Goal: Transaction & Acquisition: Purchase product/service

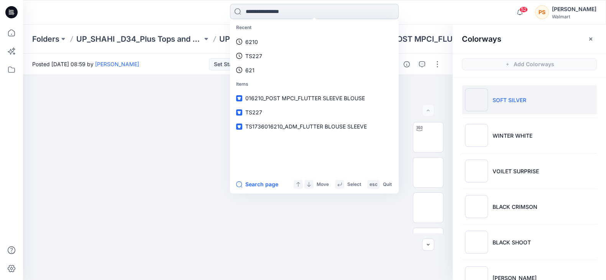
drag, startPoint x: 267, startPoint y: 8, endPoint x: 260, endPoint y: 15, distance: 9.2
click at [260, 15] on input at bounding box center [314, 11] width 169 height 15
type input "*****"
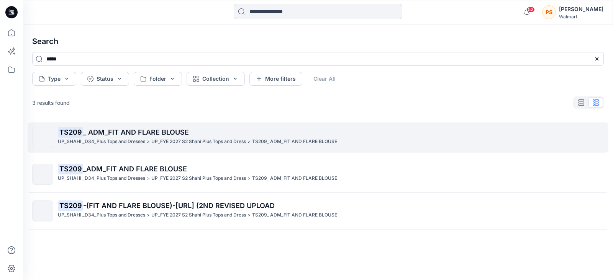
click at [165, 130] on span "_ ADM_FIT AND FLARE BLOUSE" at bounding box center [136, 132] width 106 height 8
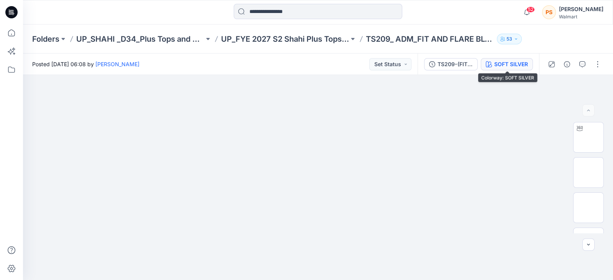
click at [515, 65] on div "SOFT SILVER" at bounding box center [511, 64] width 34 height 8
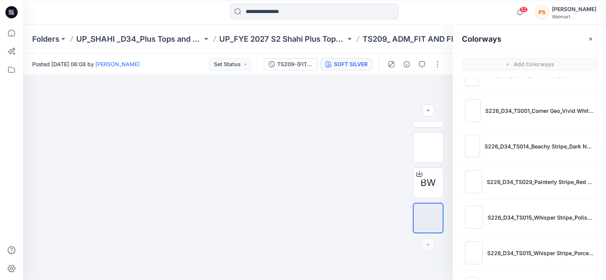
scroll to position [188, 0]
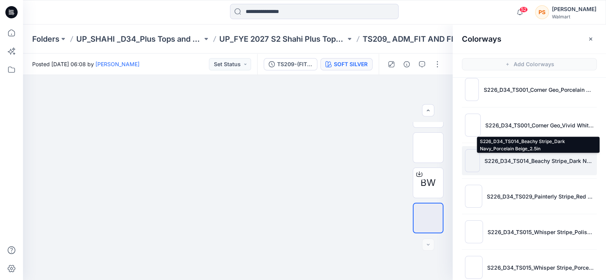
click at [536, 161] on p "S226_D34_TS014_Beachy Stripe_Dark Navy_Porcelain Beige_2.5in" at bounding box center [538, 161] width 109 height 8
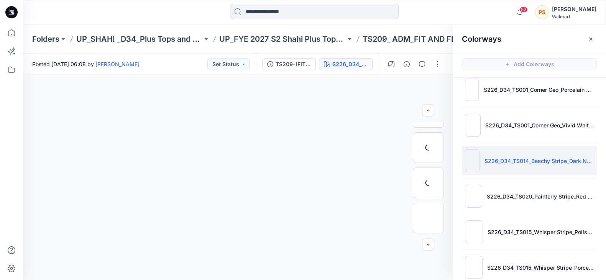
scroll to position [60, 0]
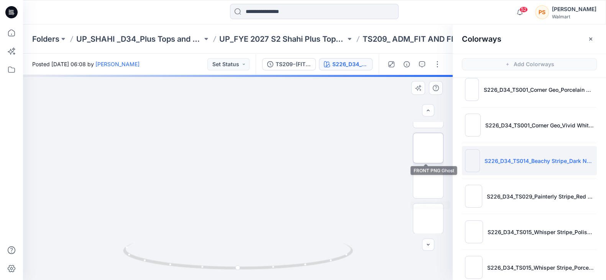
click at [428, 148] on img at bounding box center [428, 148] width 0 height 0
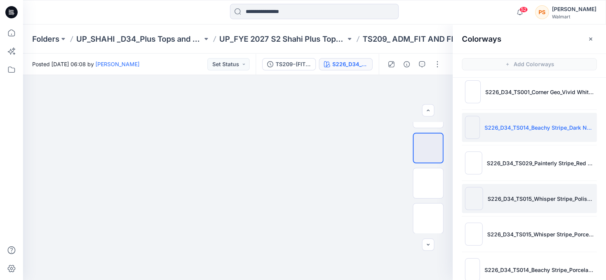
scroll to position [236, 0]
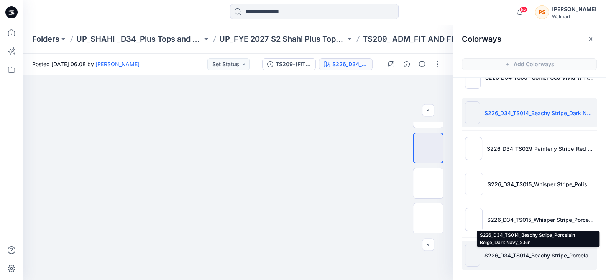
drag, startPoint x: 532, startPoint y: 257, endPoint x: 566, endPoint y: 254, distance: 34.6
click at [566, 254] on p "S226_D34_TS014_Beachy Stripe_Porcelain Beige_Dark Navy_2.5in" at bounding box center [538, 256] width 109 height 8
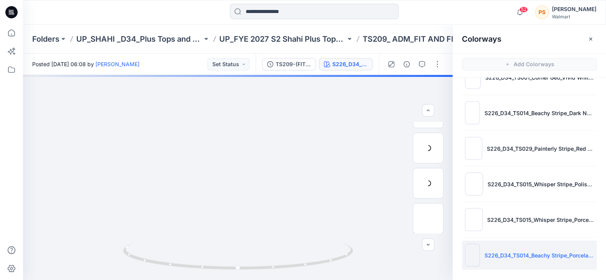
click at [566, 254] on p "S226_D34_TS014_Beachy Stripe_Porcelain Beige_Dark Navy_2.5in" at bounding box center [538, 256] width 109 height 8
click at [428, 148] on img at bounding box center [428, 148] width 0 height 0
